Goal: Find specific page/section: Find specific page/section

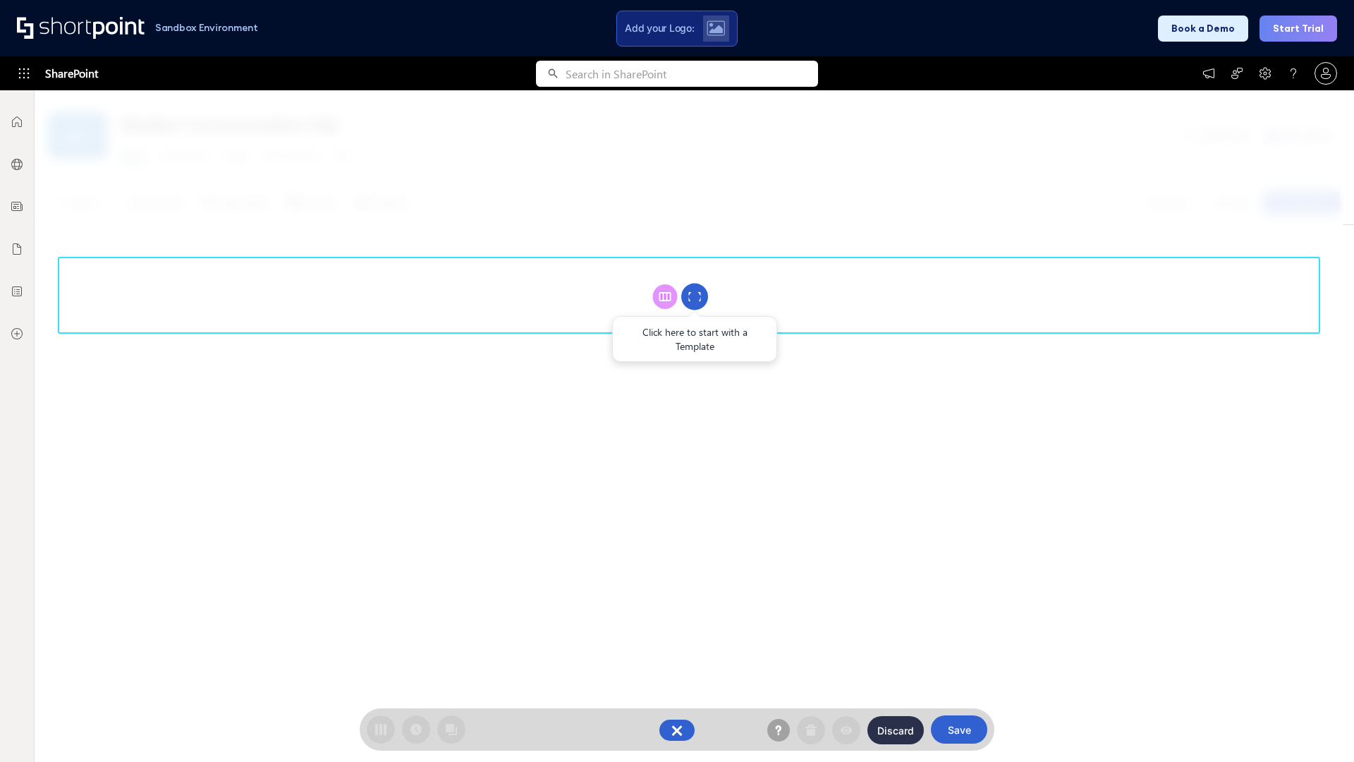
click at [695, 296] on circle at bounding box center [694, 297] width 27 height 27
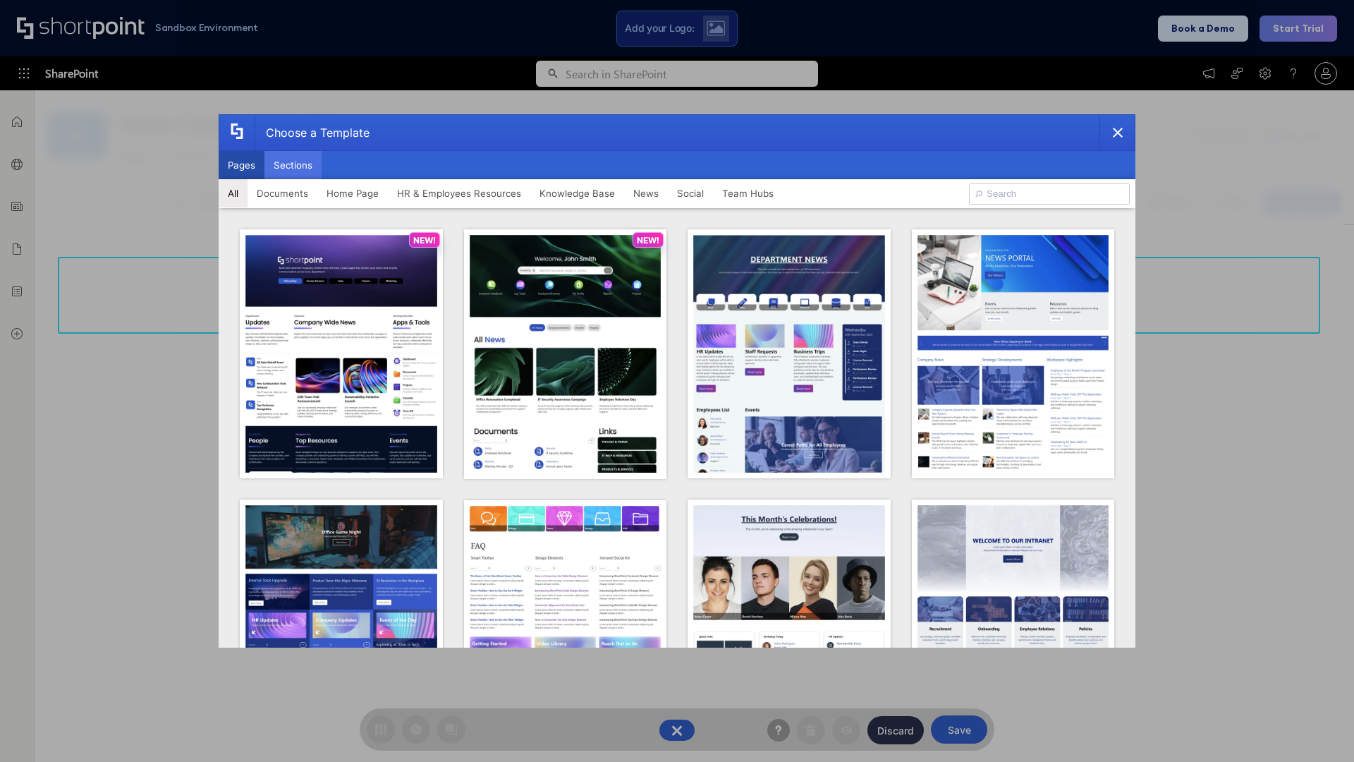
click at [293, 165] on button "Sections" at bounding box center [293, 165] width 57 height 28
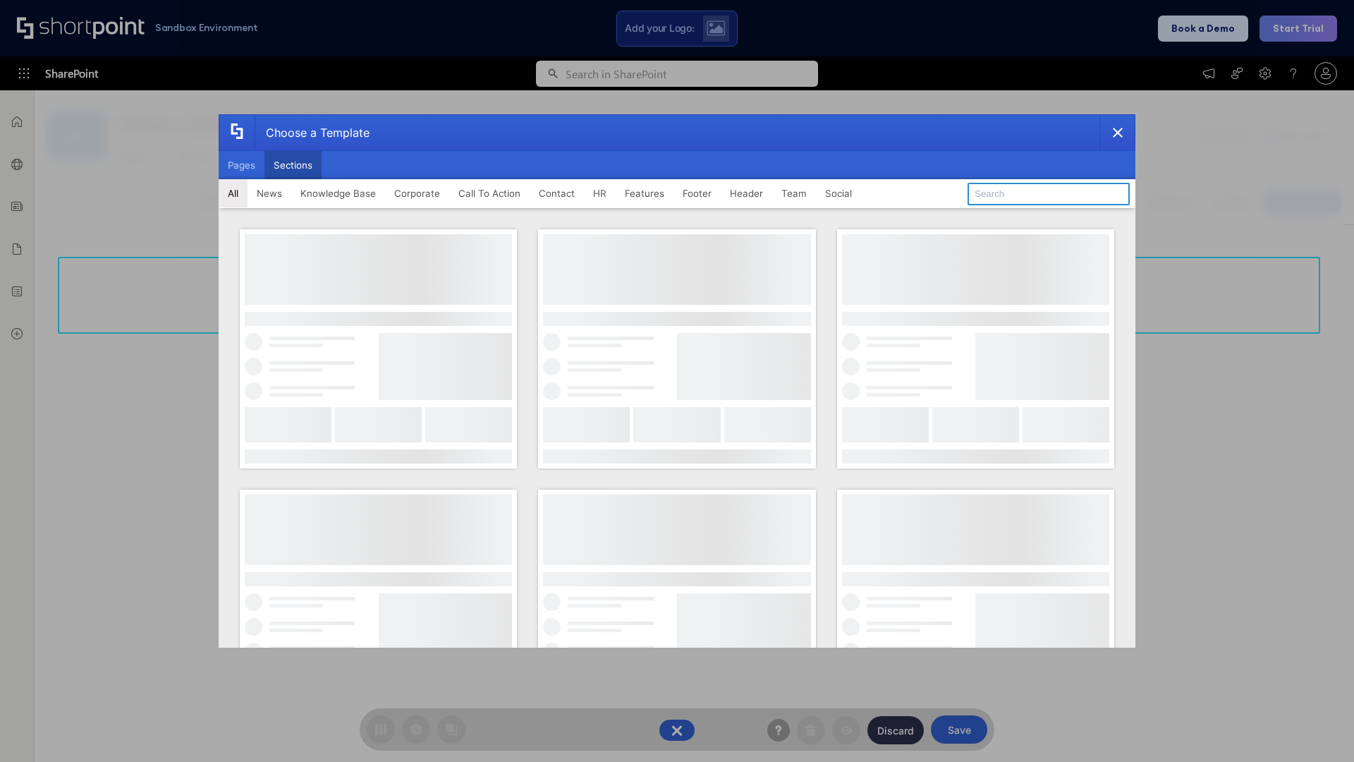
type input "FAQ 2"
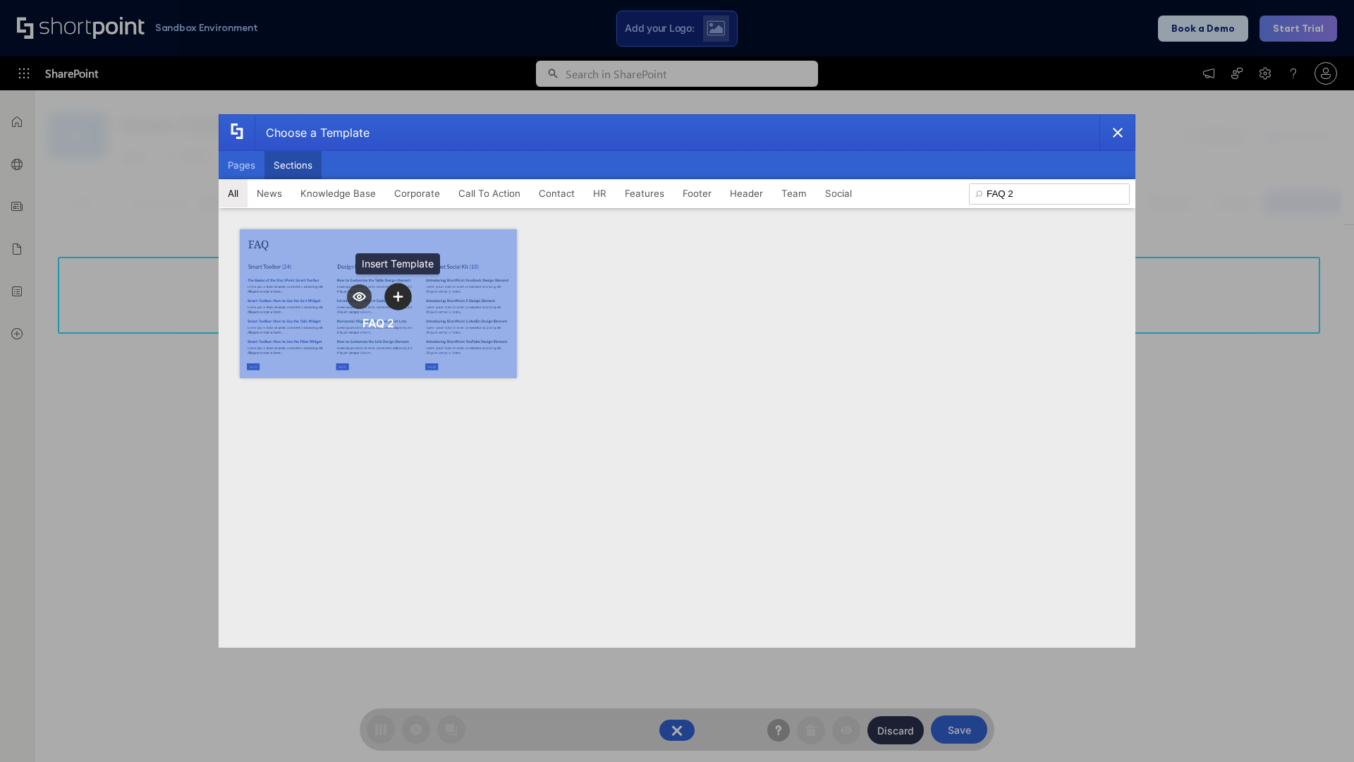
click at [398, 296] on icon "template selector" at bounding box center [398, 296] width 10 height 10
